Goal: Check status

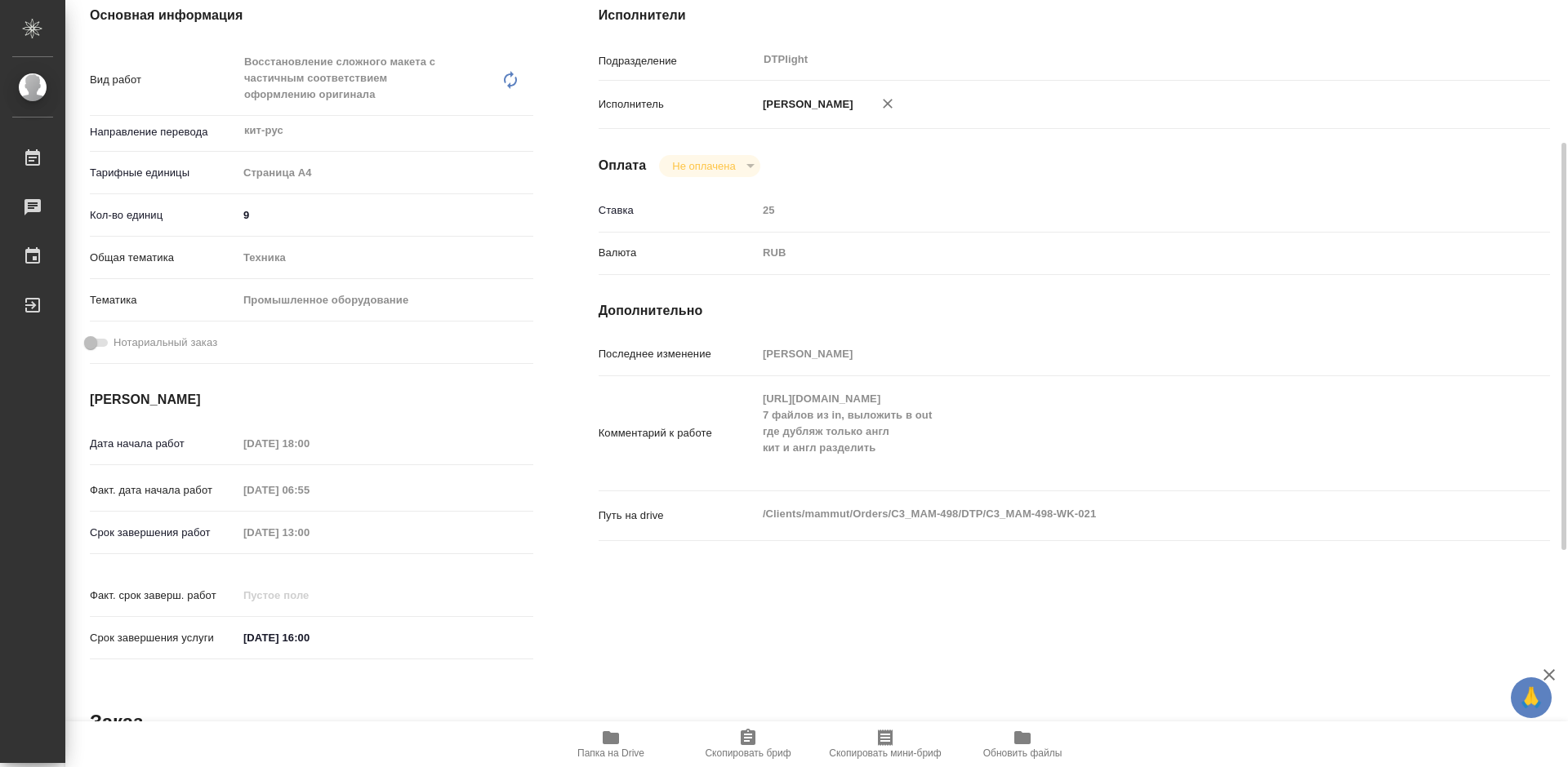
scroll to position [351, 0]
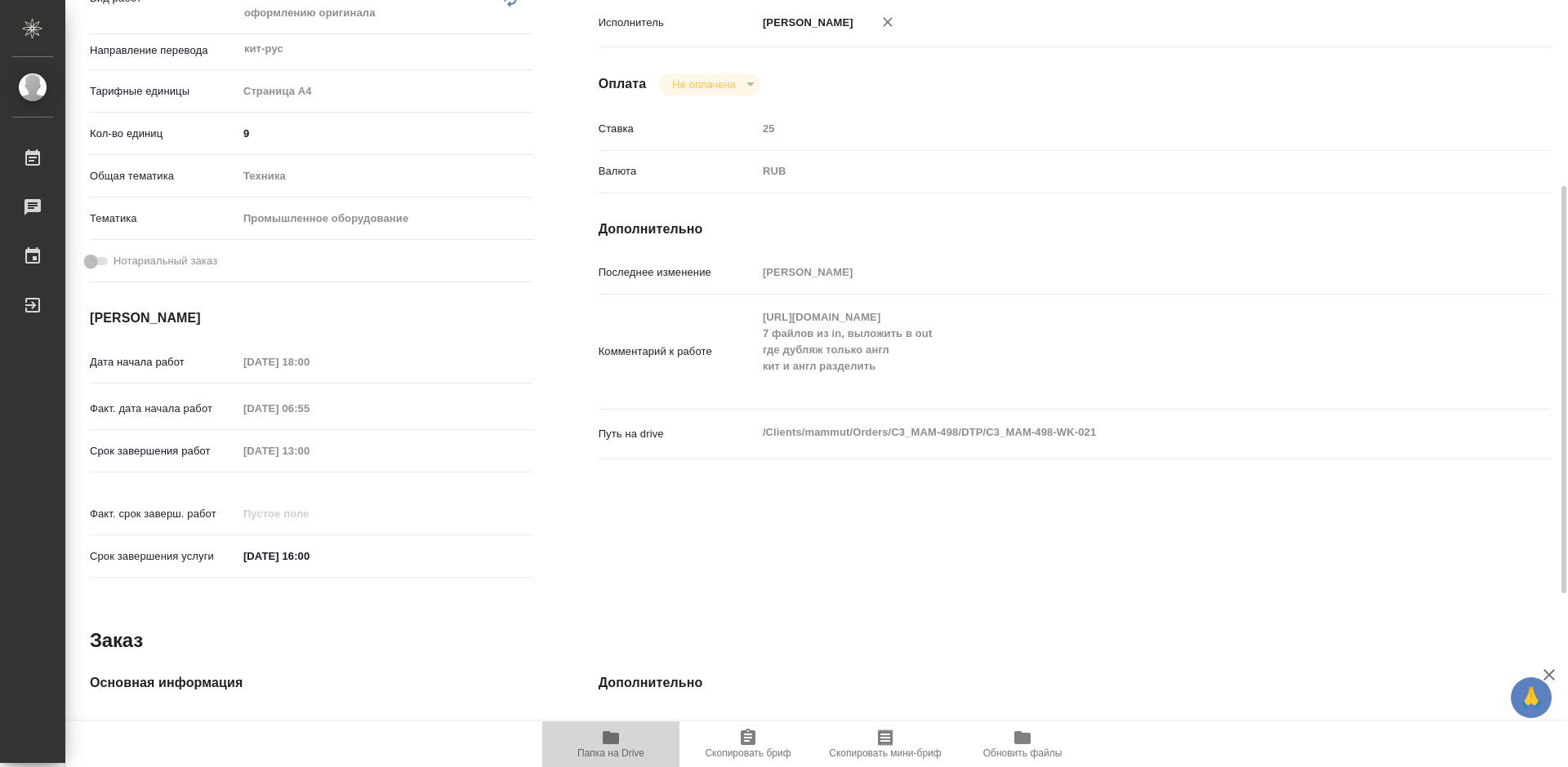
click at [610, 749] on span "Папка на Drive" at bounding box center [611, 753] width 67 height 11
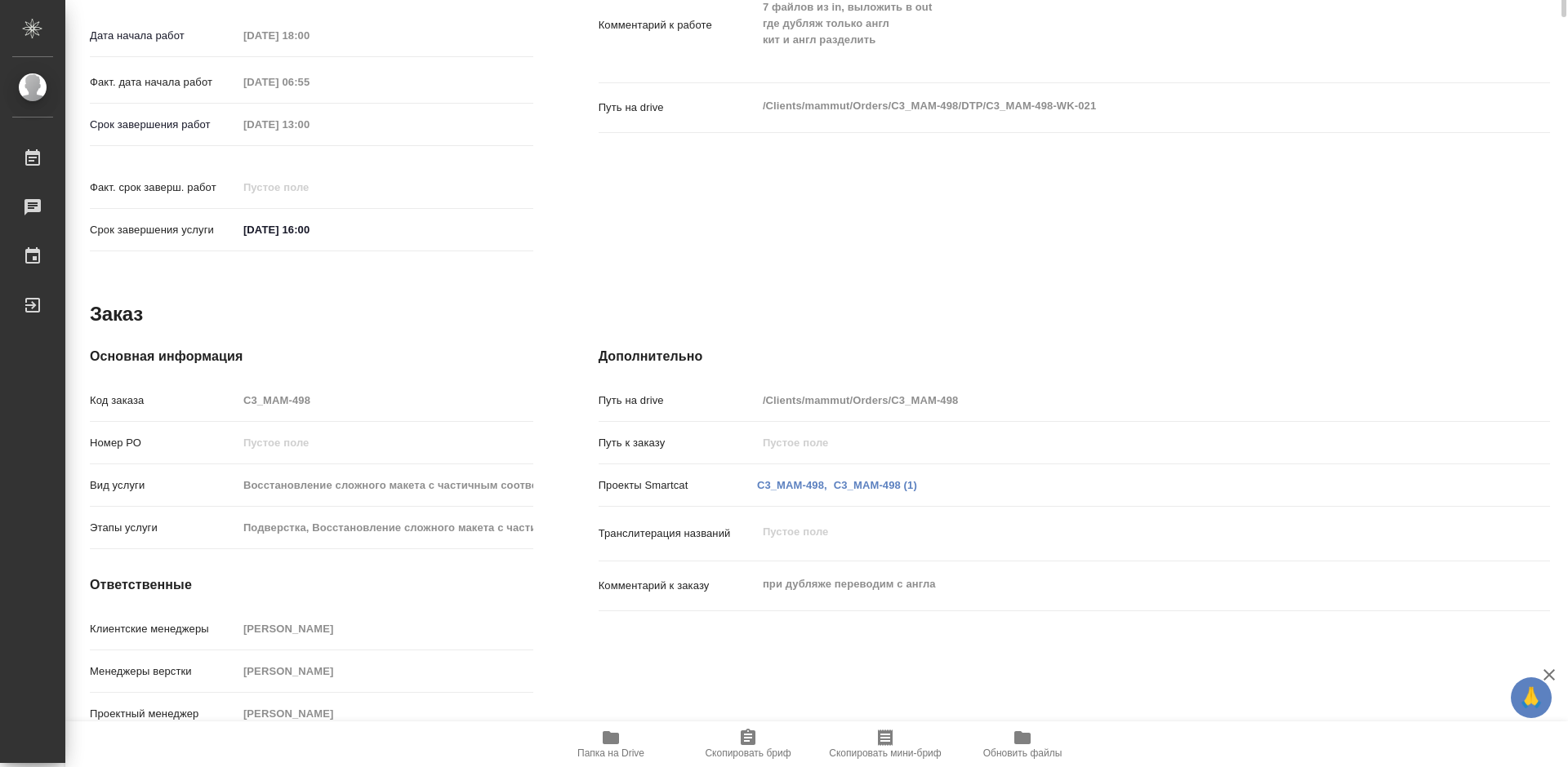
scroll to position [188, 0]
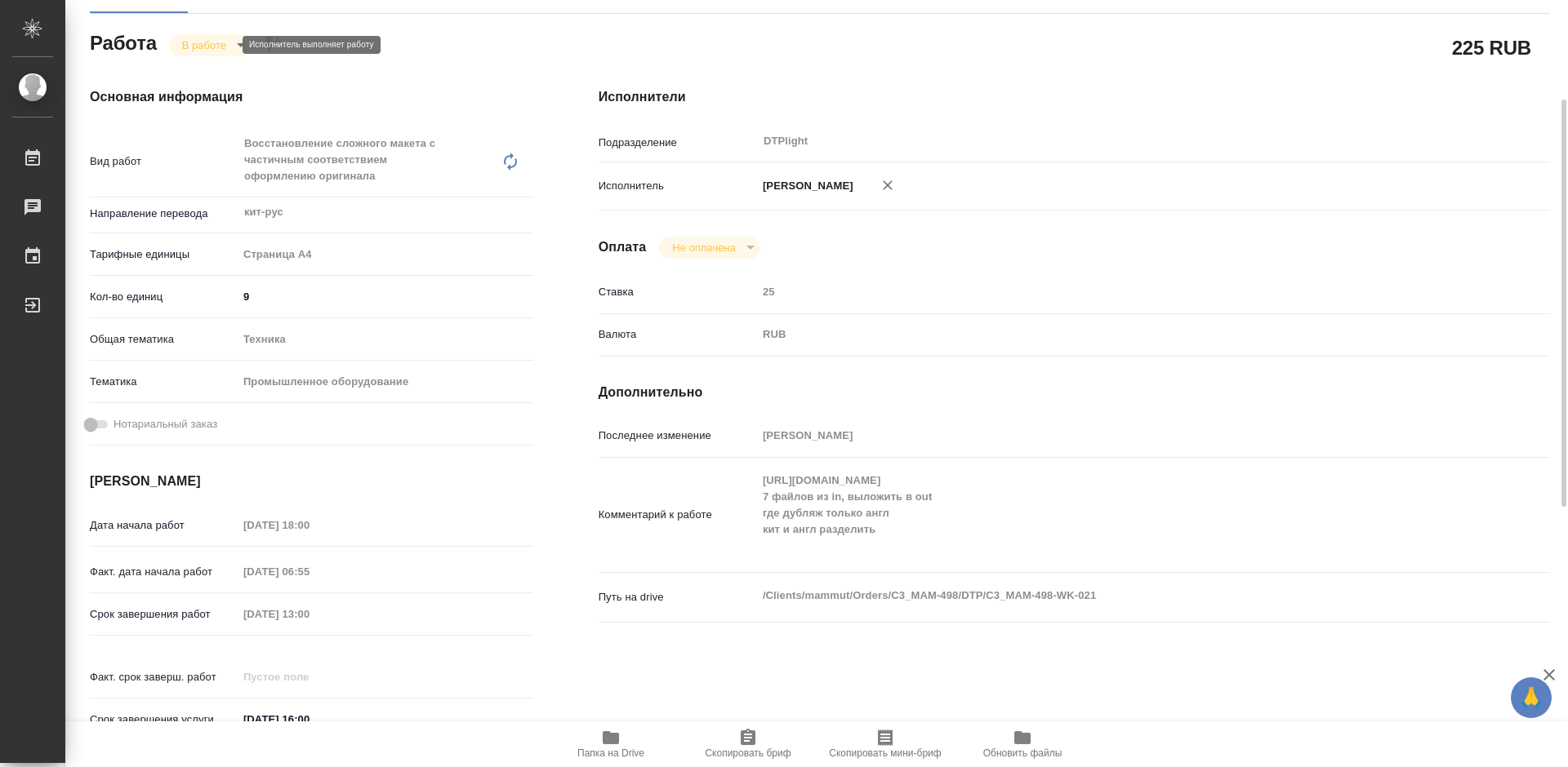
click at [216, 42] on body "🙏 .cls-1 fill:#fff; AWATERA [PERSON_NAME] Работы 0 Чаты График Выйти C3_MAM-498…" at bounding box center [784, 383] width 1568 height 767
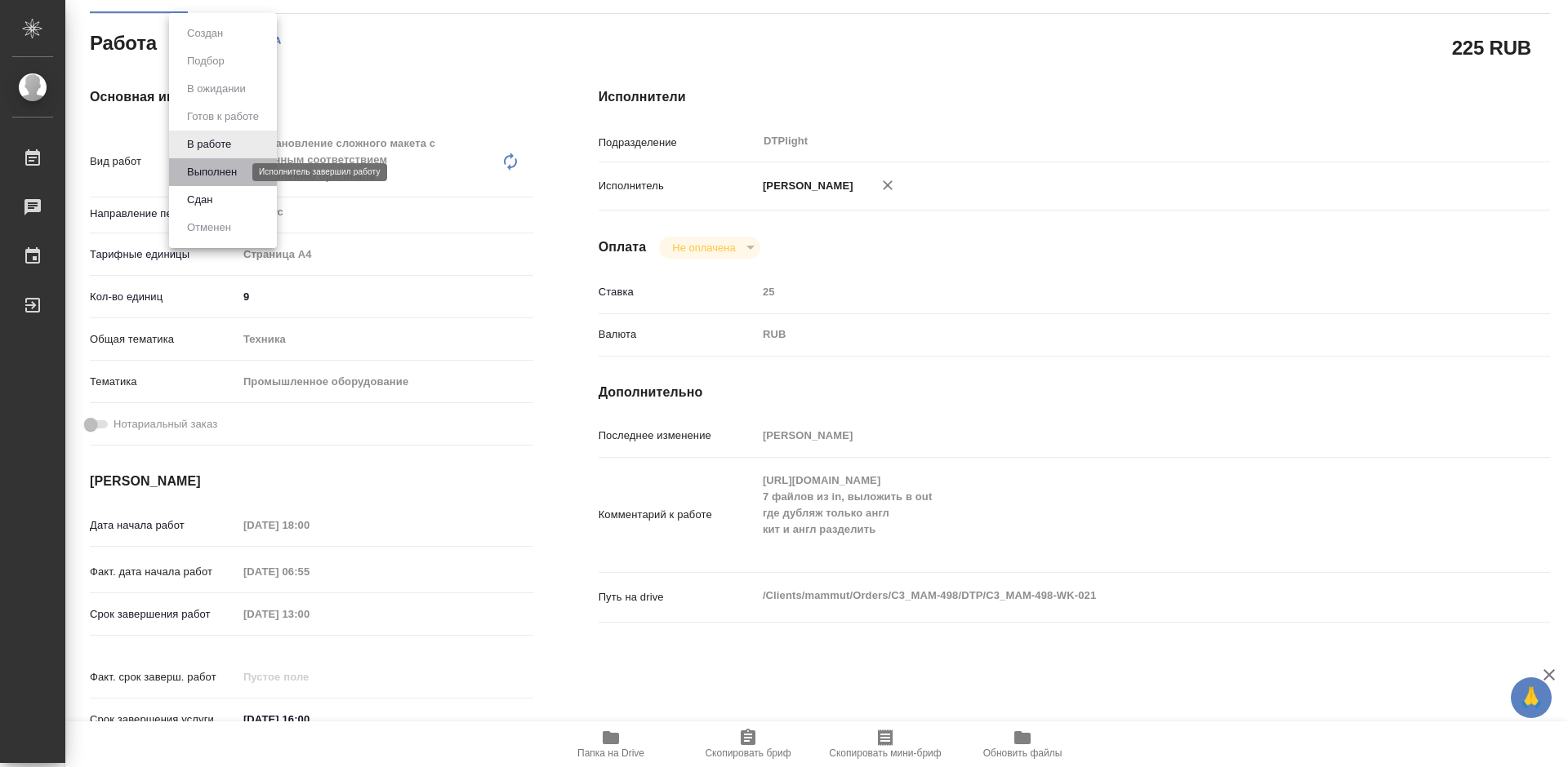
click at [222, 170] on button "Выполнен" at bounding box center [212, 172] width 60 height 18
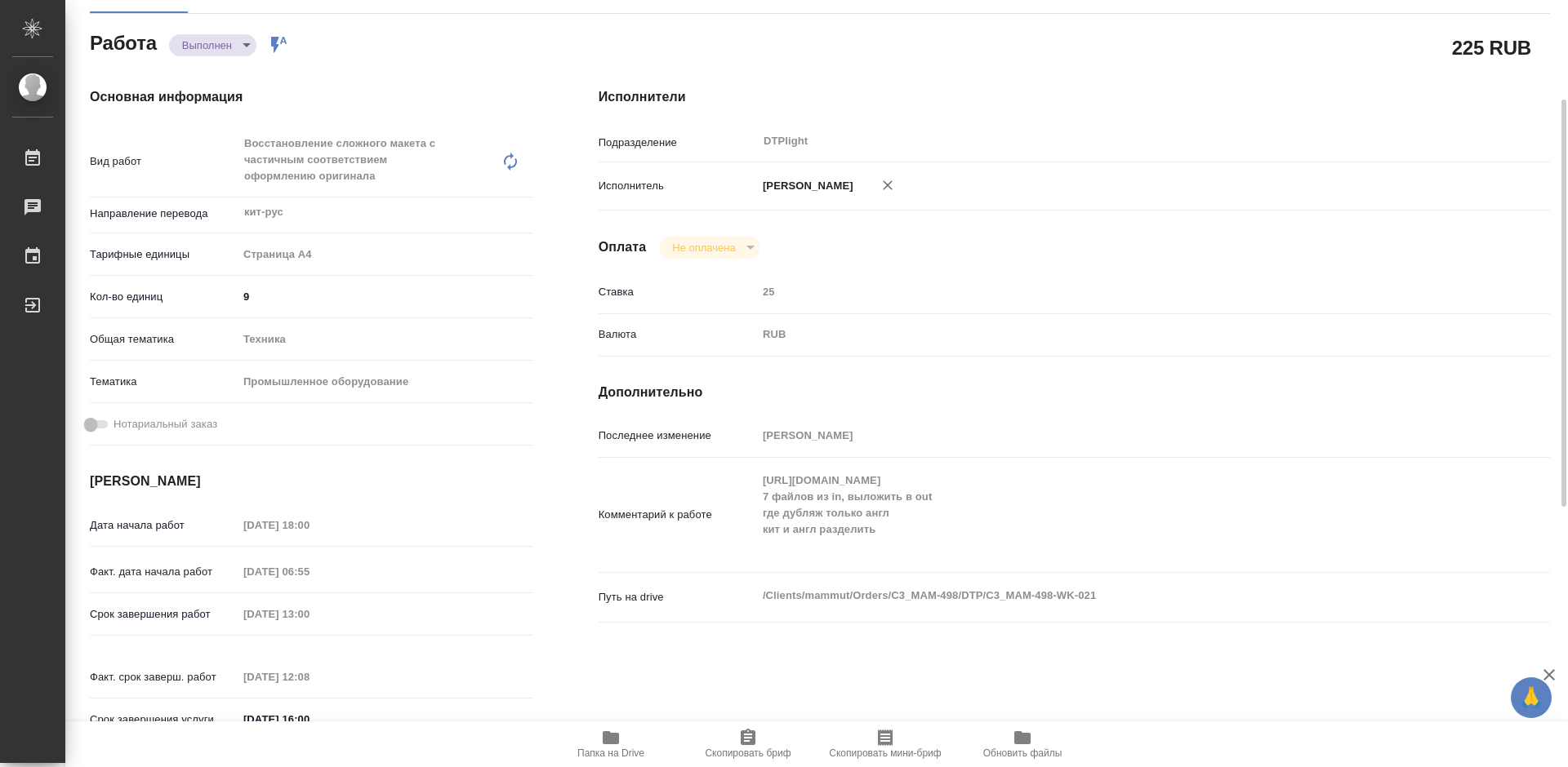
type textarea "x"
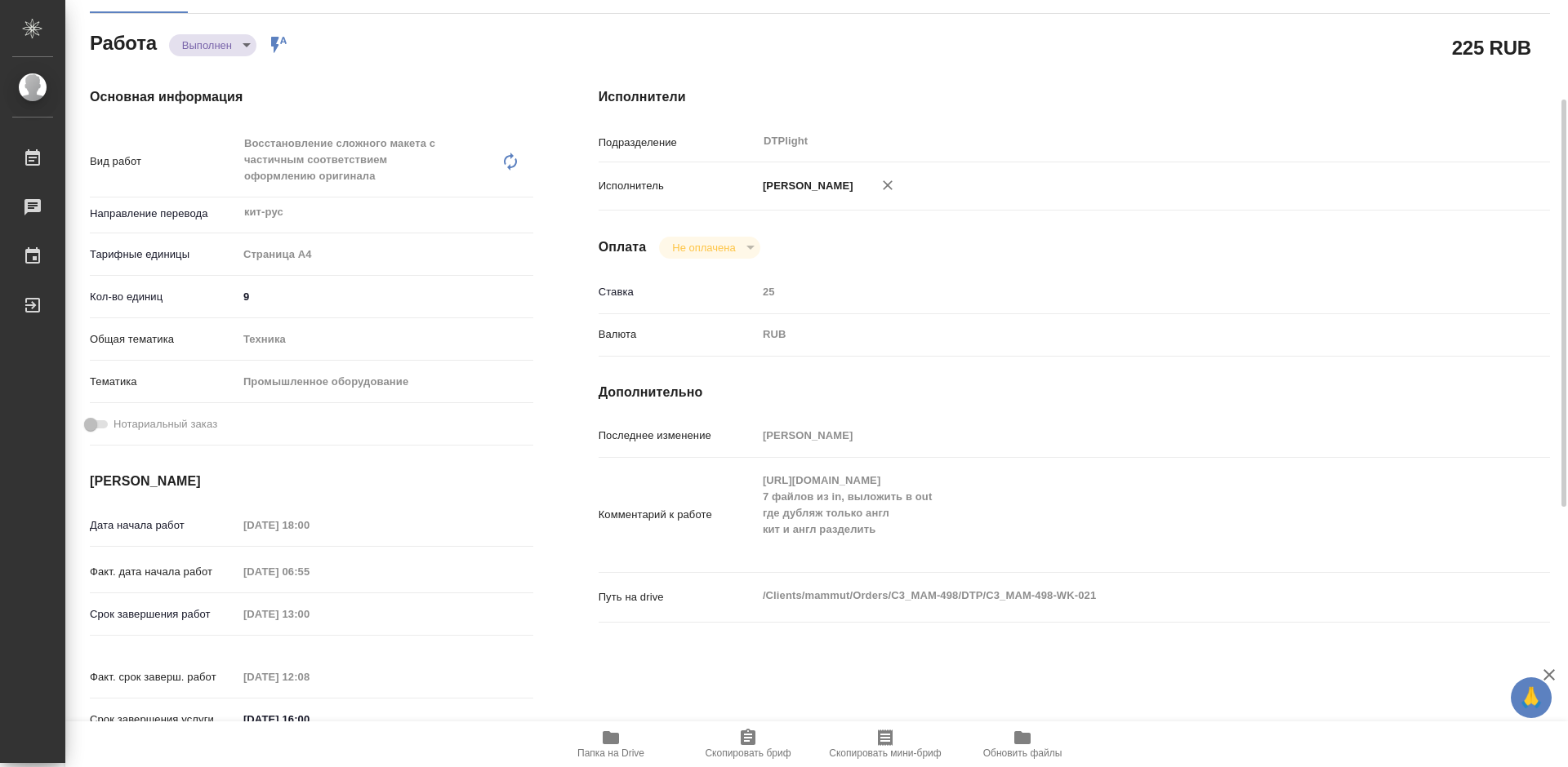
type textarea "x"
